Goal: Find specific page/section

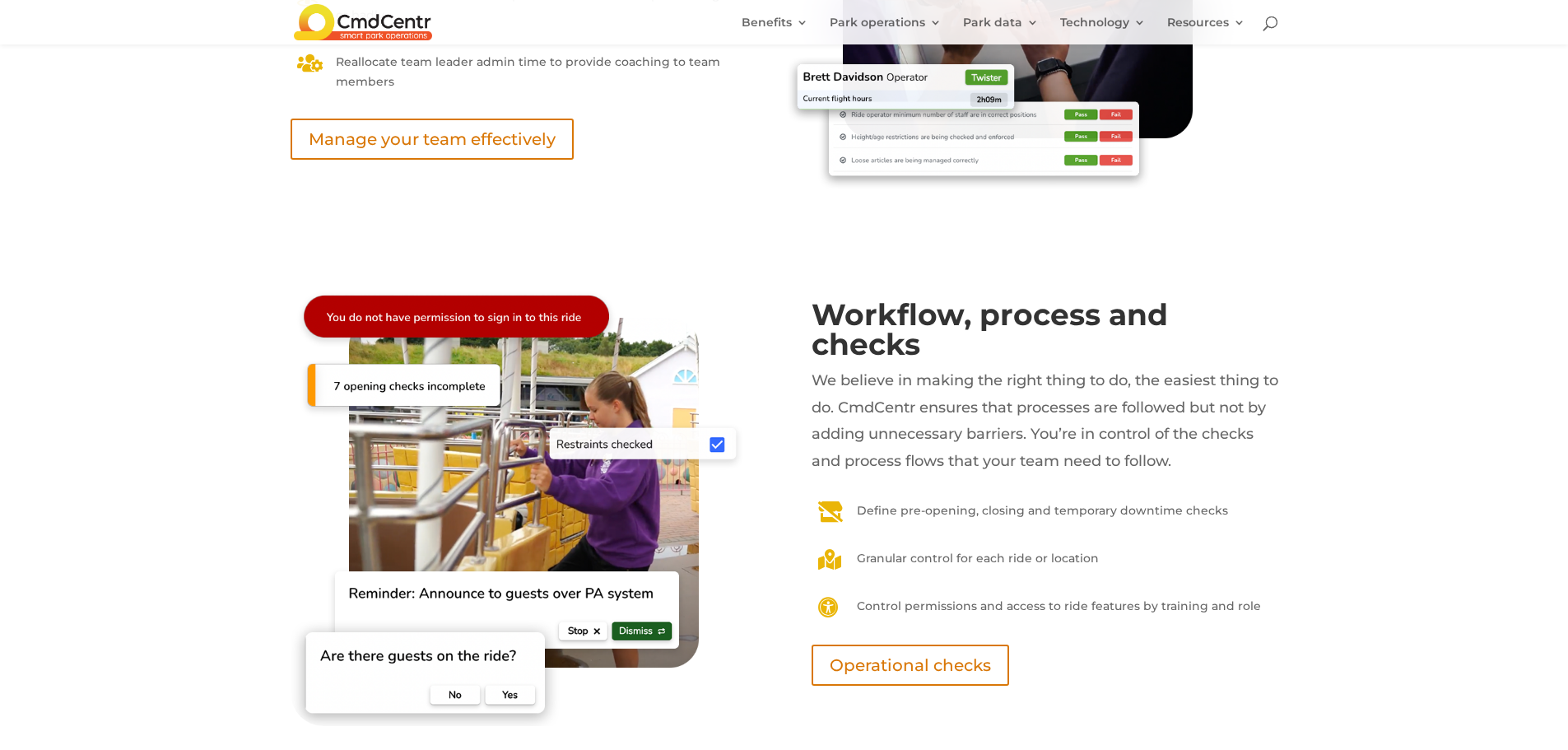
scroll to position [7405, 0]
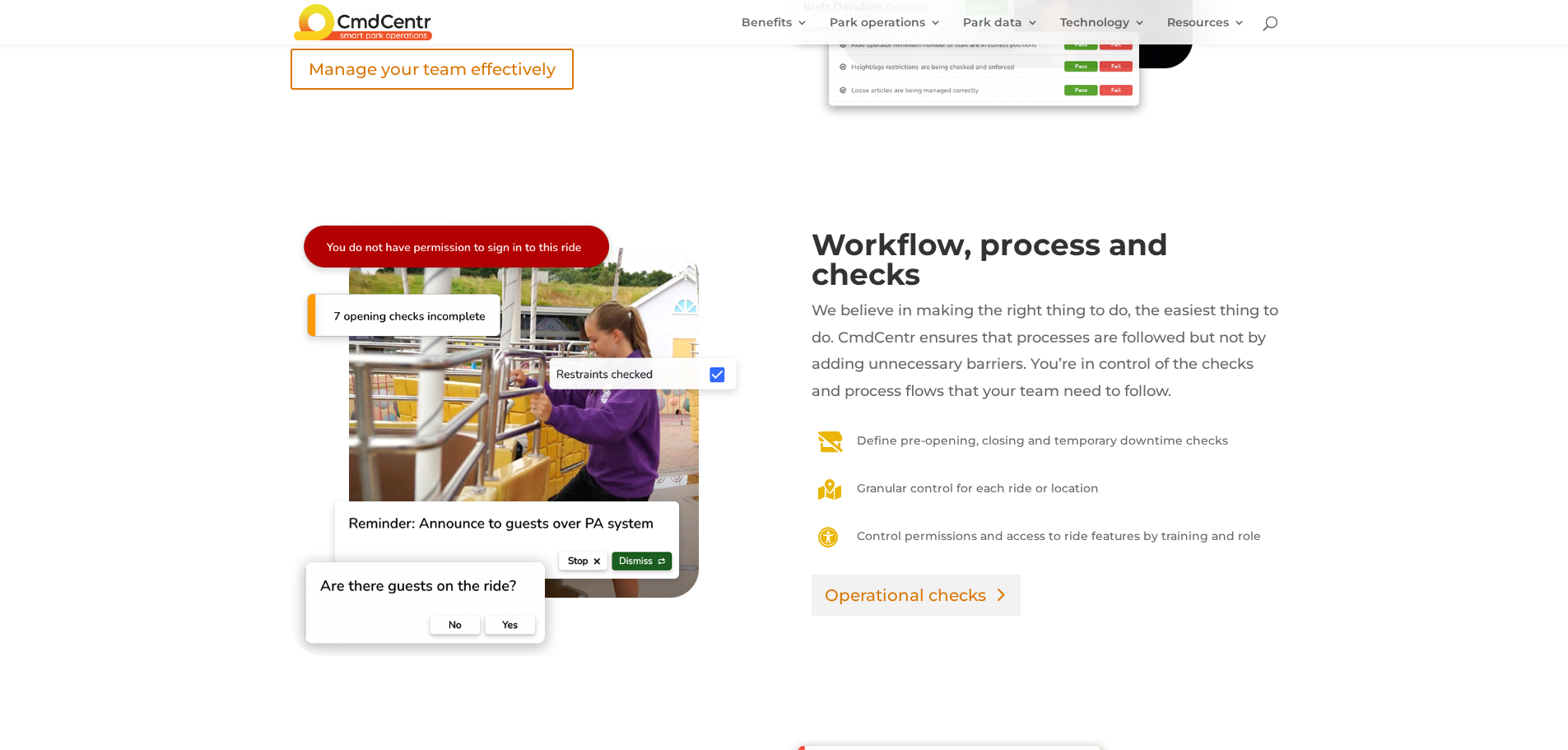
click at [881, 605] on link "Operational checks" at bounding box center [916, 595] width 209 height 41
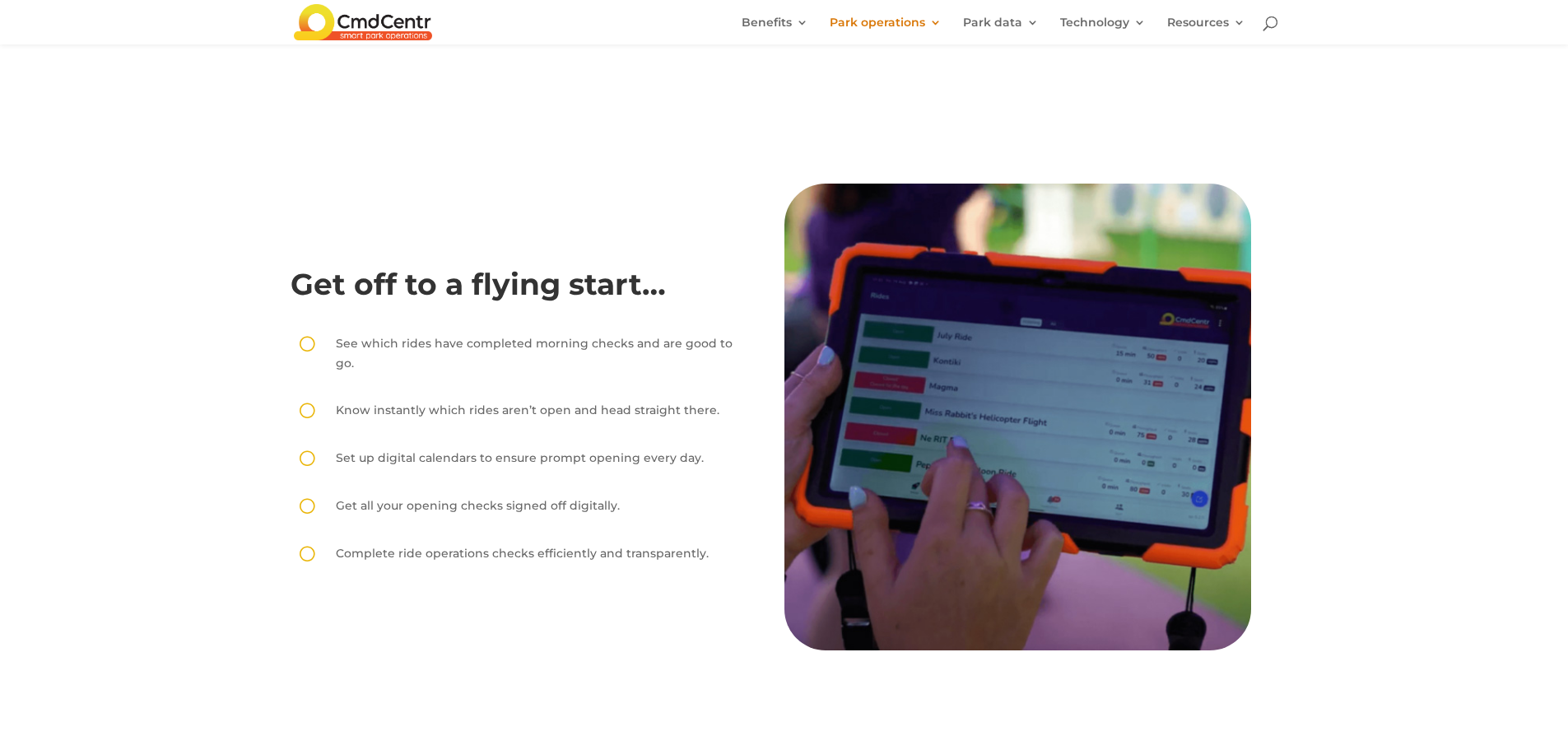
scroll to position [82, 0]
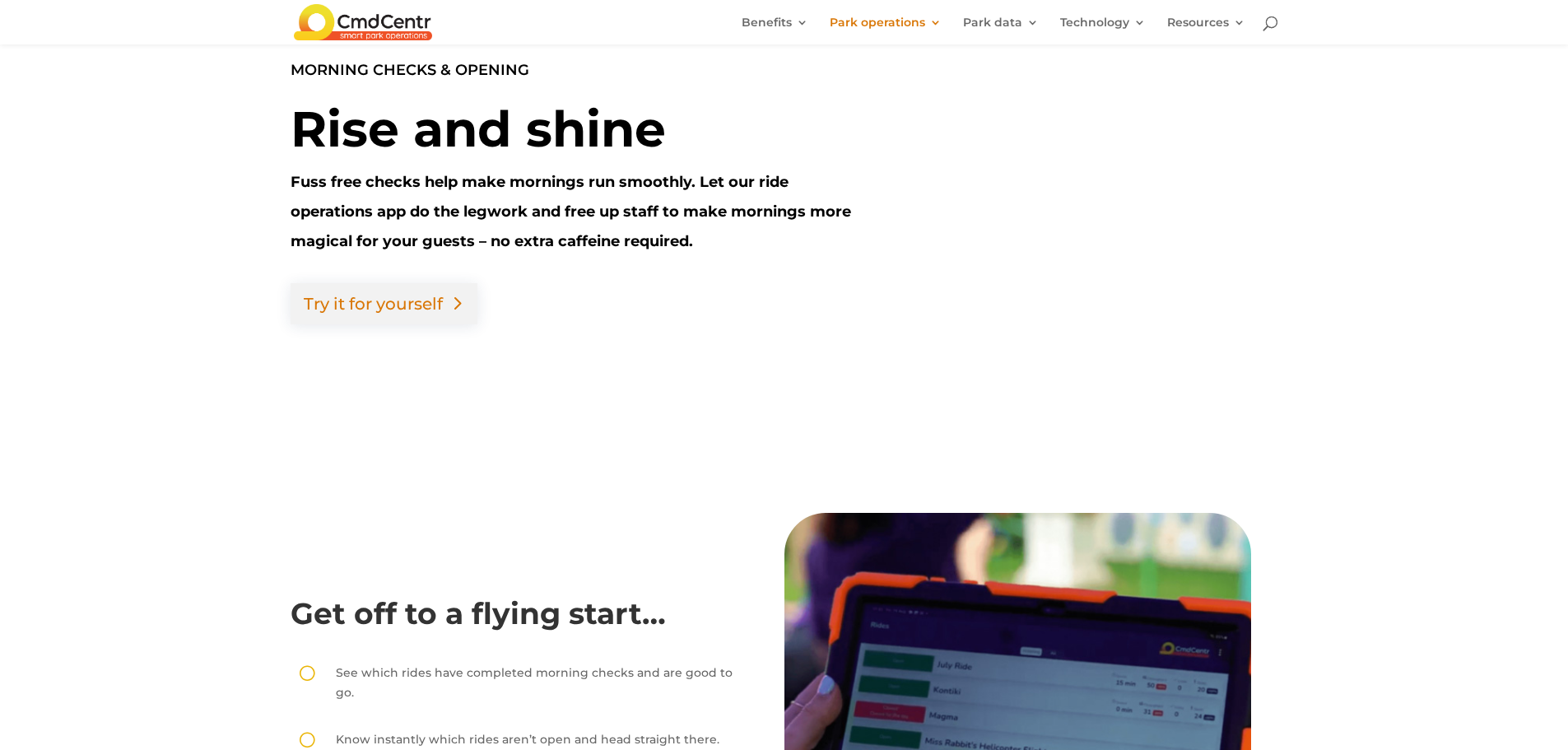
click at [409, 301] on link "Try it for yourself" at bounding box center [384, 303] width 186 height 41
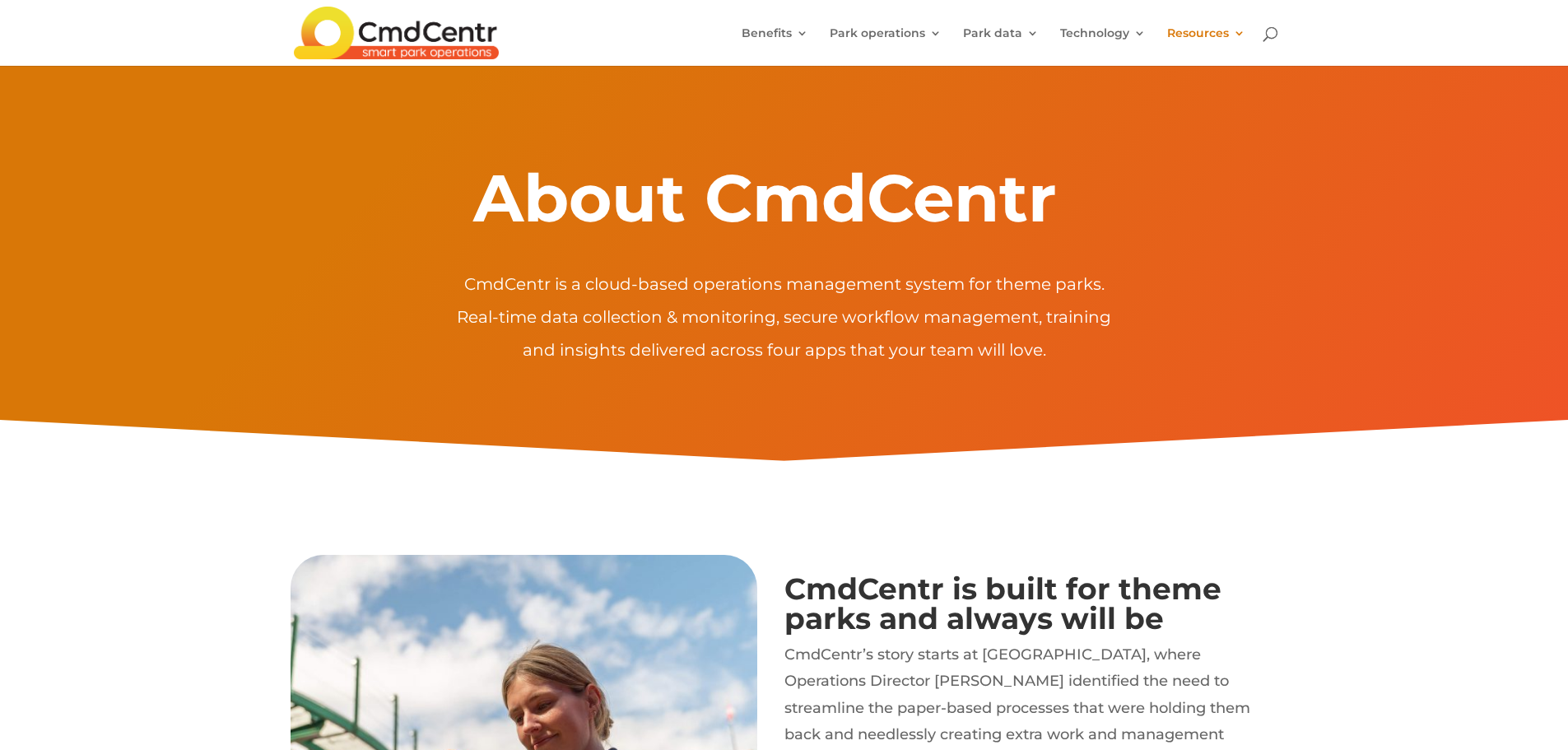
drag, startPoint x: 1246, startPoint y: 585, endPoint x: 986, endPoint y: 234, distance: 436.8
